Goal: Check status: Check status

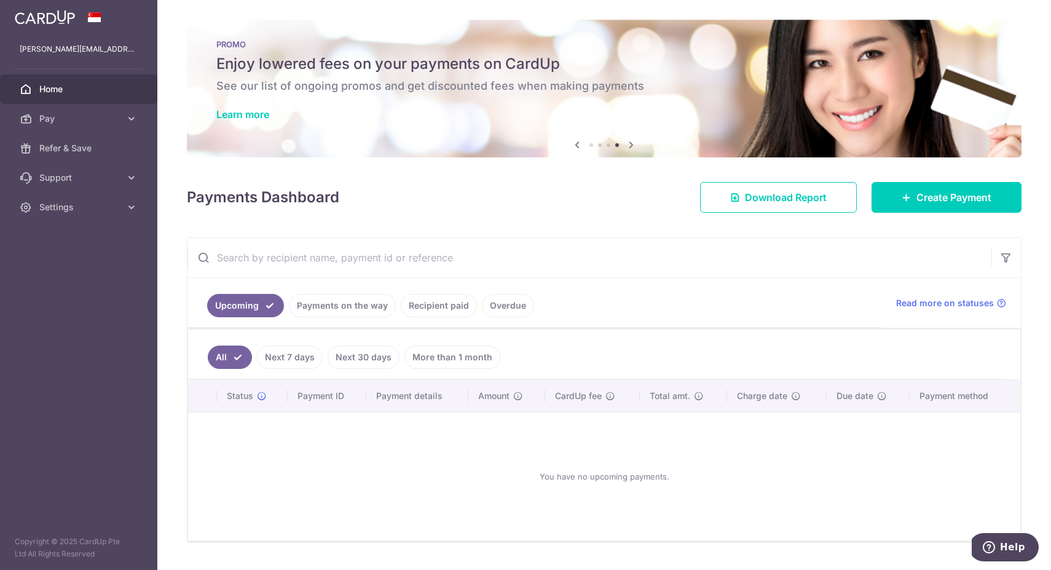
click at [455, 303] on link "Recipient paid" at bounding box center [439, 305] width 76 height 23
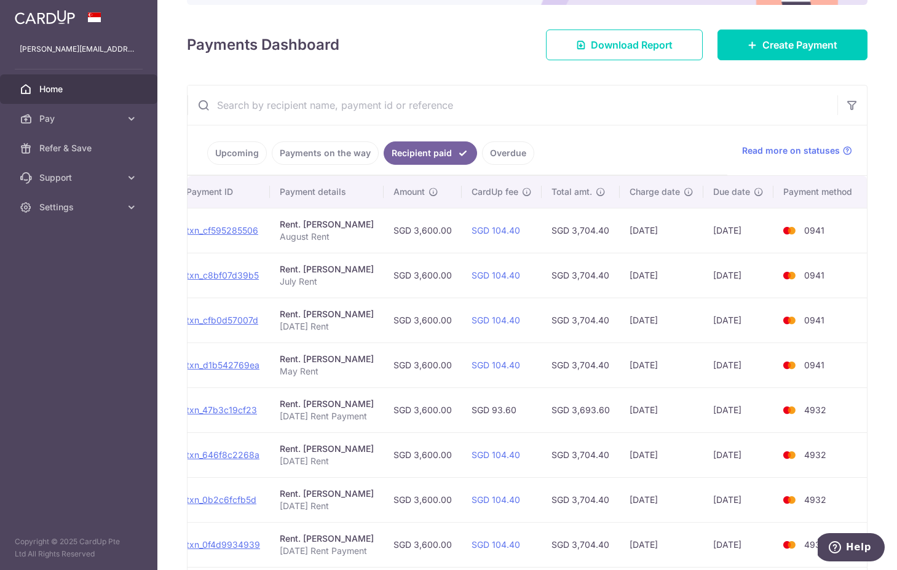
scroll to position [167, 0]
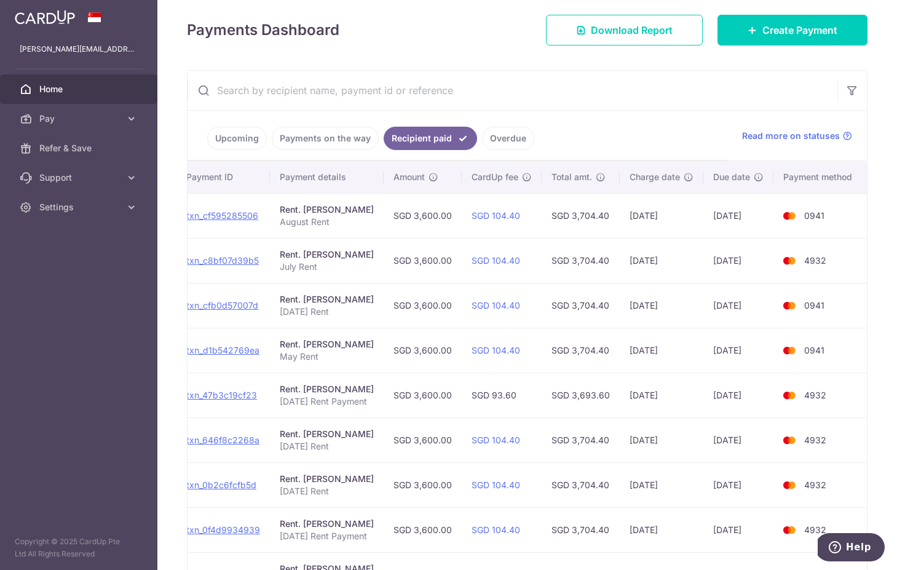
click at [677, 223] on td "05/08/2025" at bounding box center [662, 215] width 84 height 45
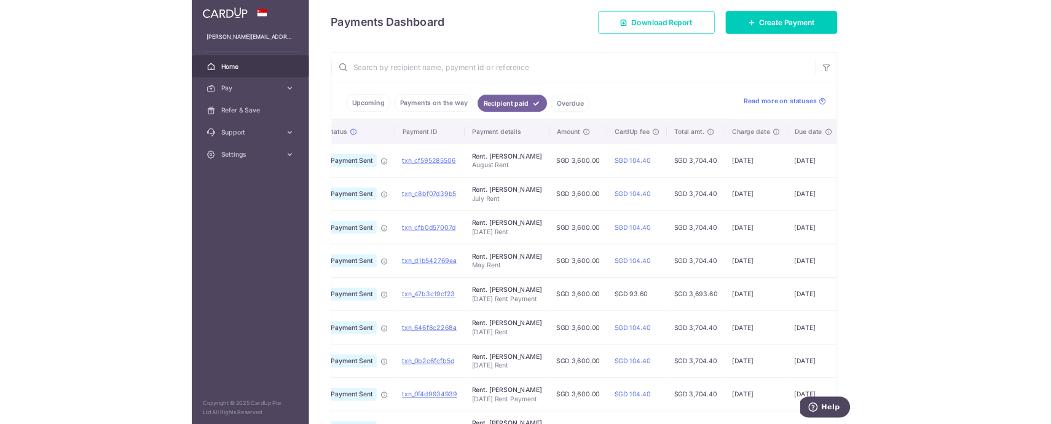
scroll to position [0, 39]
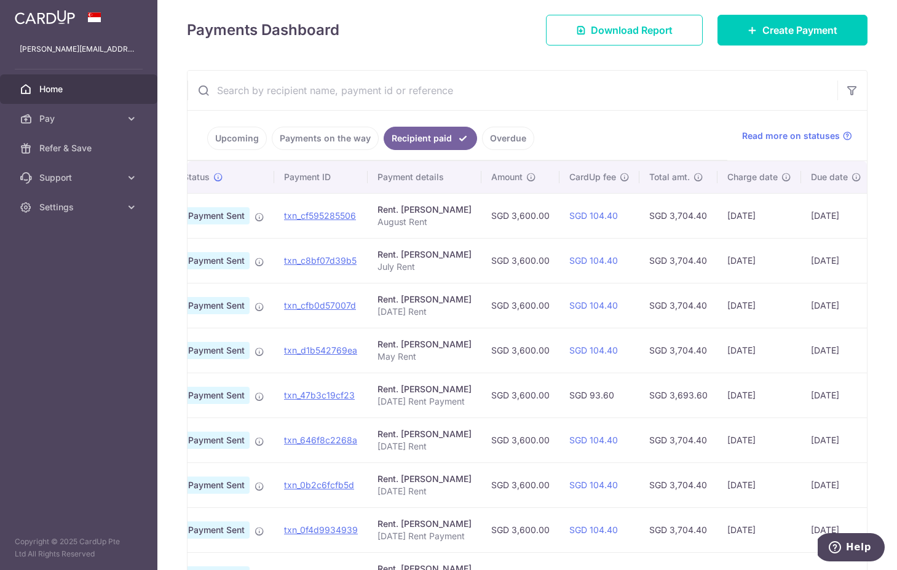
click at [95, 324] on aside "sanket.varu@gmail.com Home Pay Payments Recipients Cards Refer & Save Support F…" at bounding box center [78, 285] width 157 height 570
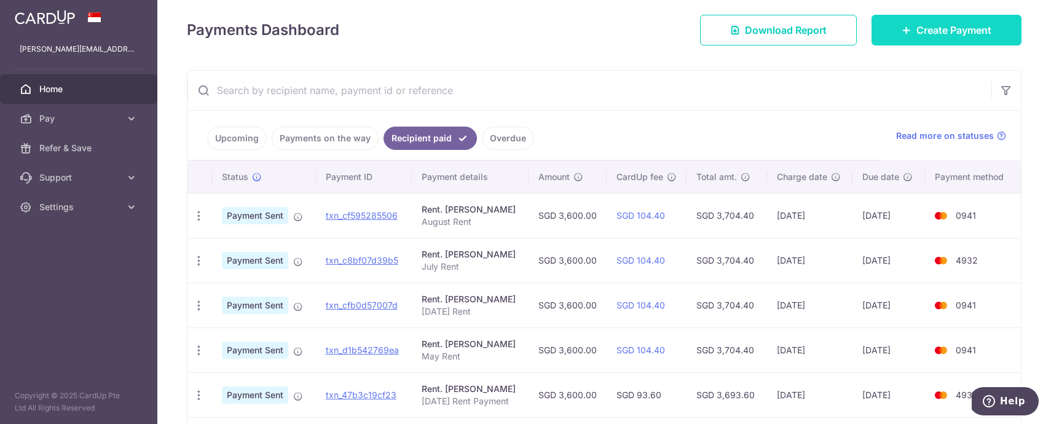
scroll to position [0, 0]
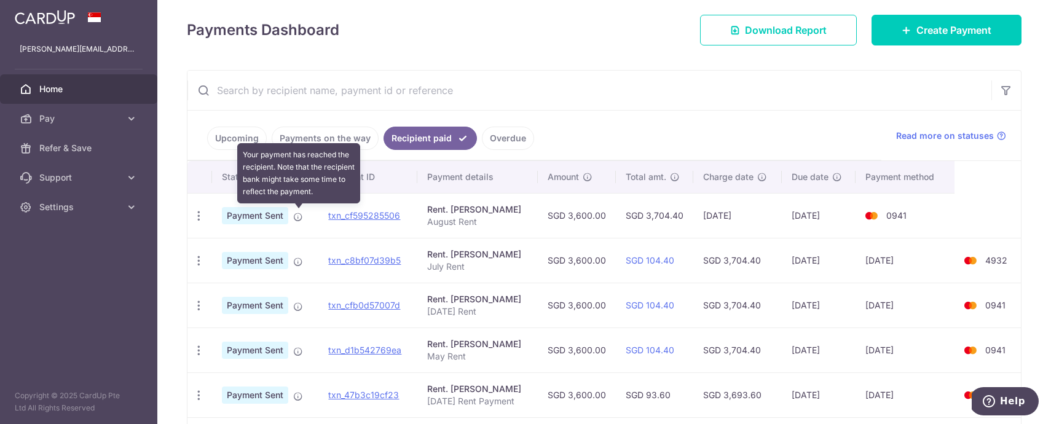
click at [294, 214] on icon at bounding box center [298, 217] width 10 height 10
